Goal: Task Accomplishment & Management: Use online tool/utility

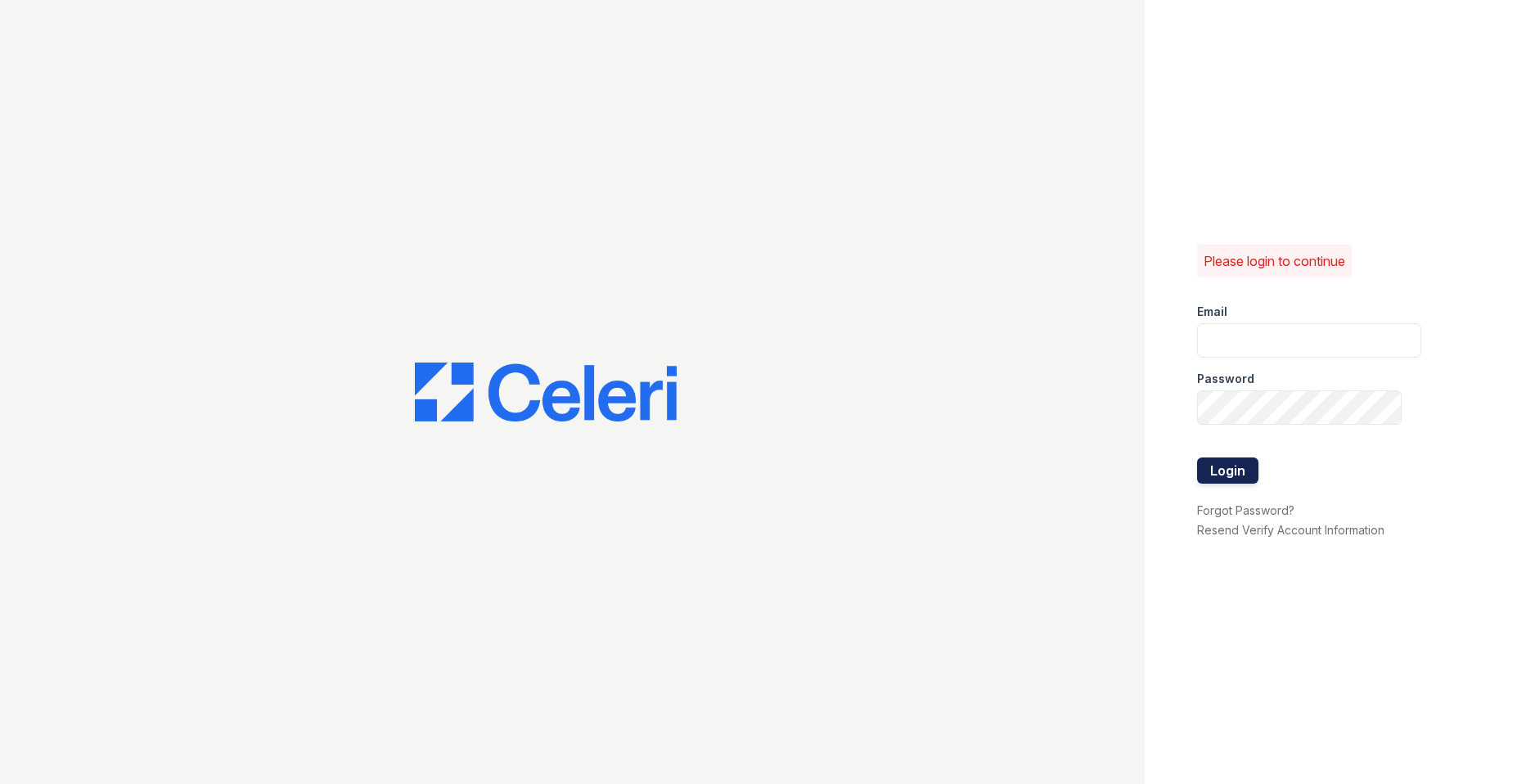
type input "Nutsey@Trinity-pm.com"
click at [564, 466] on button "Login" at bounding box center [1228, 470] width 62 height 26
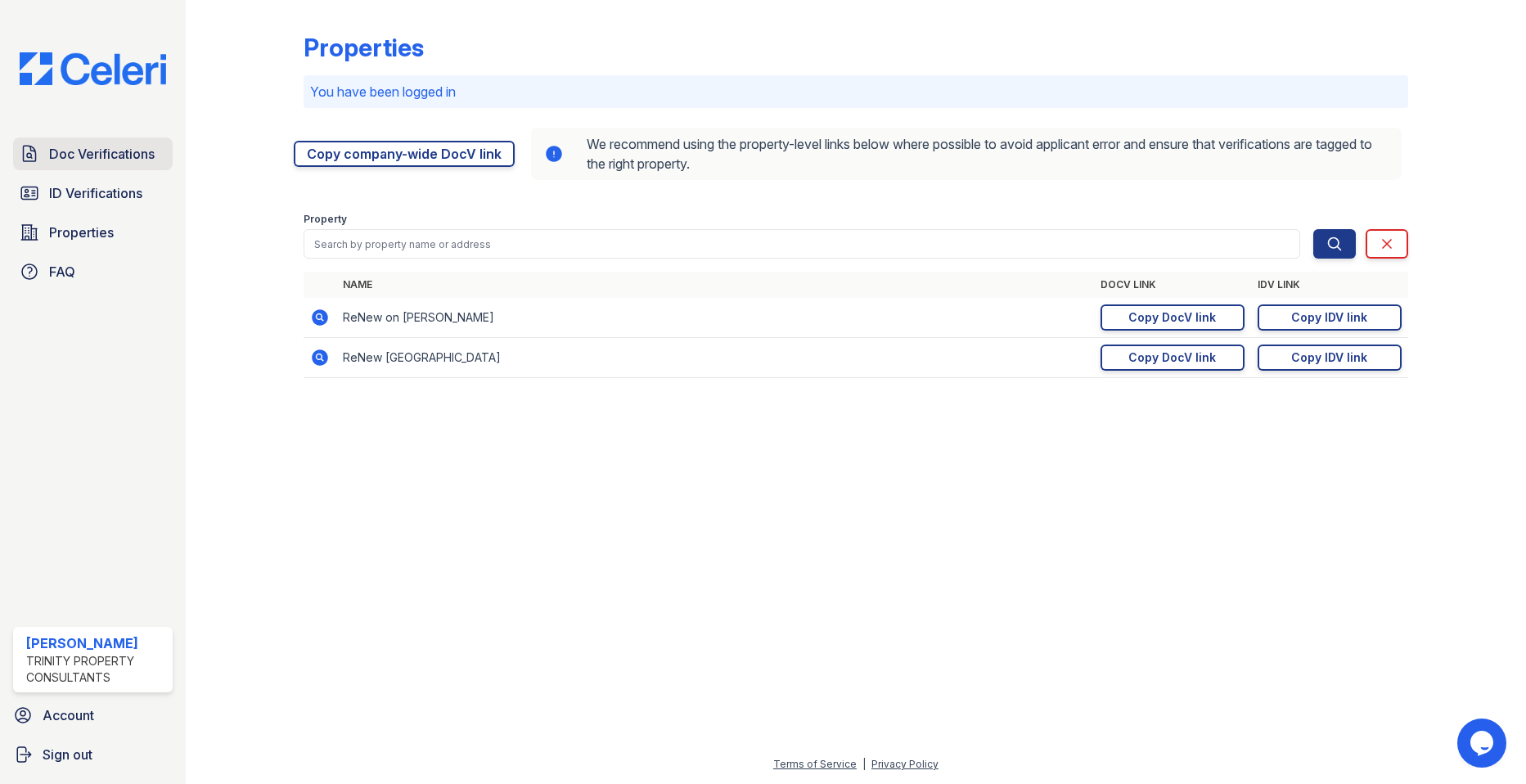
click at [113, 154] on span "Doc Verifications" at bounding box center [102, 154] width 106 height 20
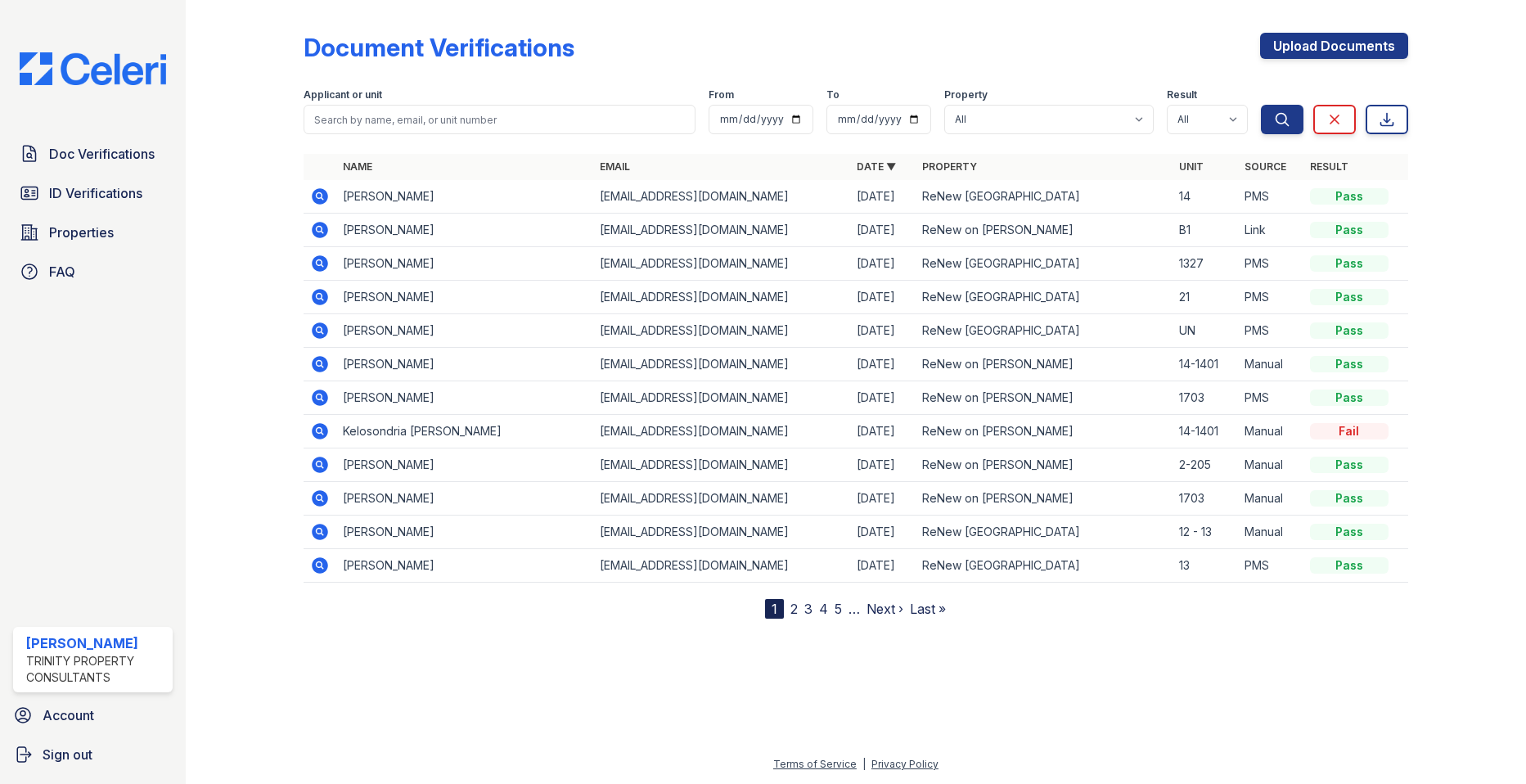
click at [323, 468] on icon at bounding box center [321, 464] width 17 height 17
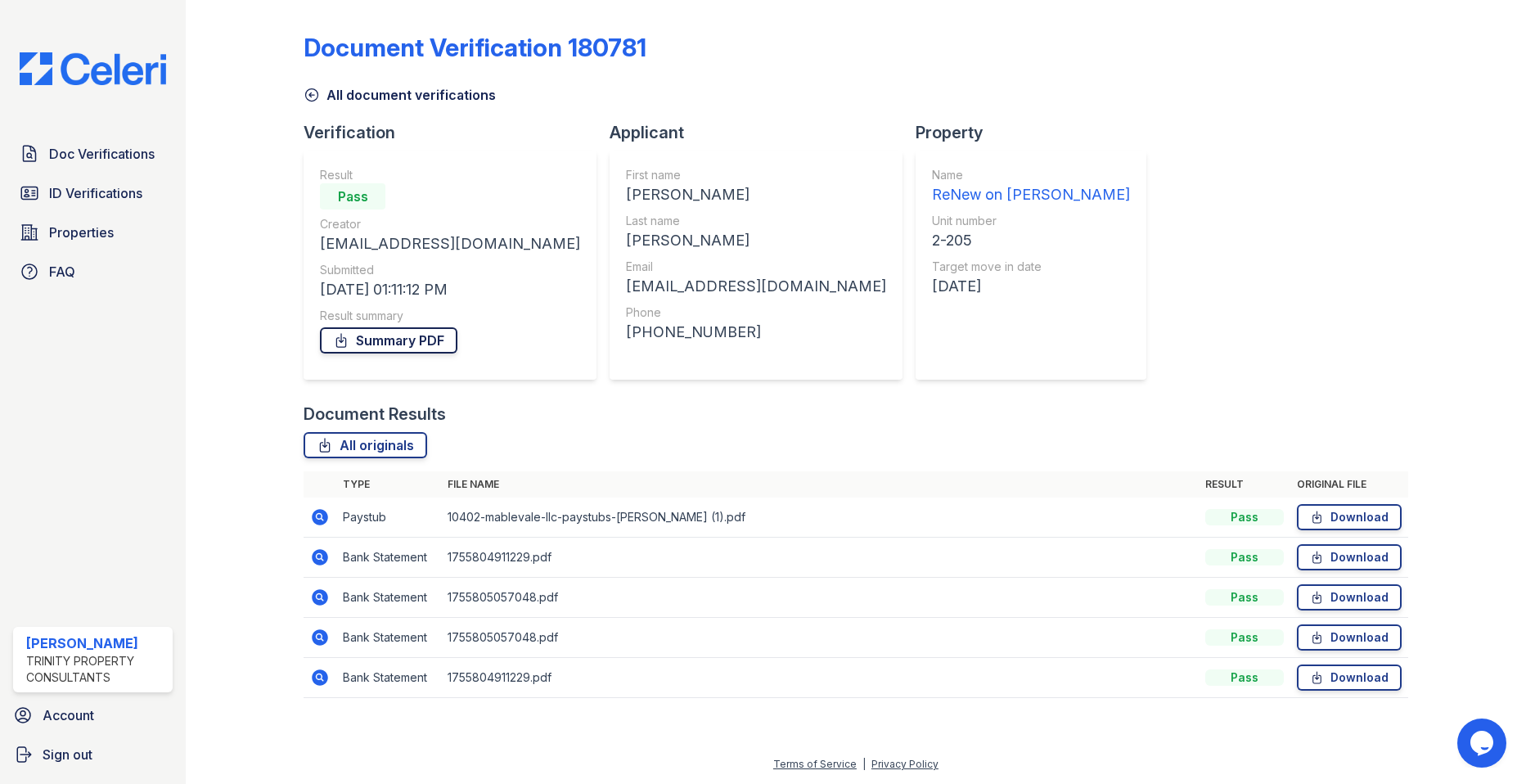
click at [399, 345] on link "Summary PDF" at bounding box center [389, 340] width 137 height 26
